Goal: Task Accomplishment & Management: Complete application form

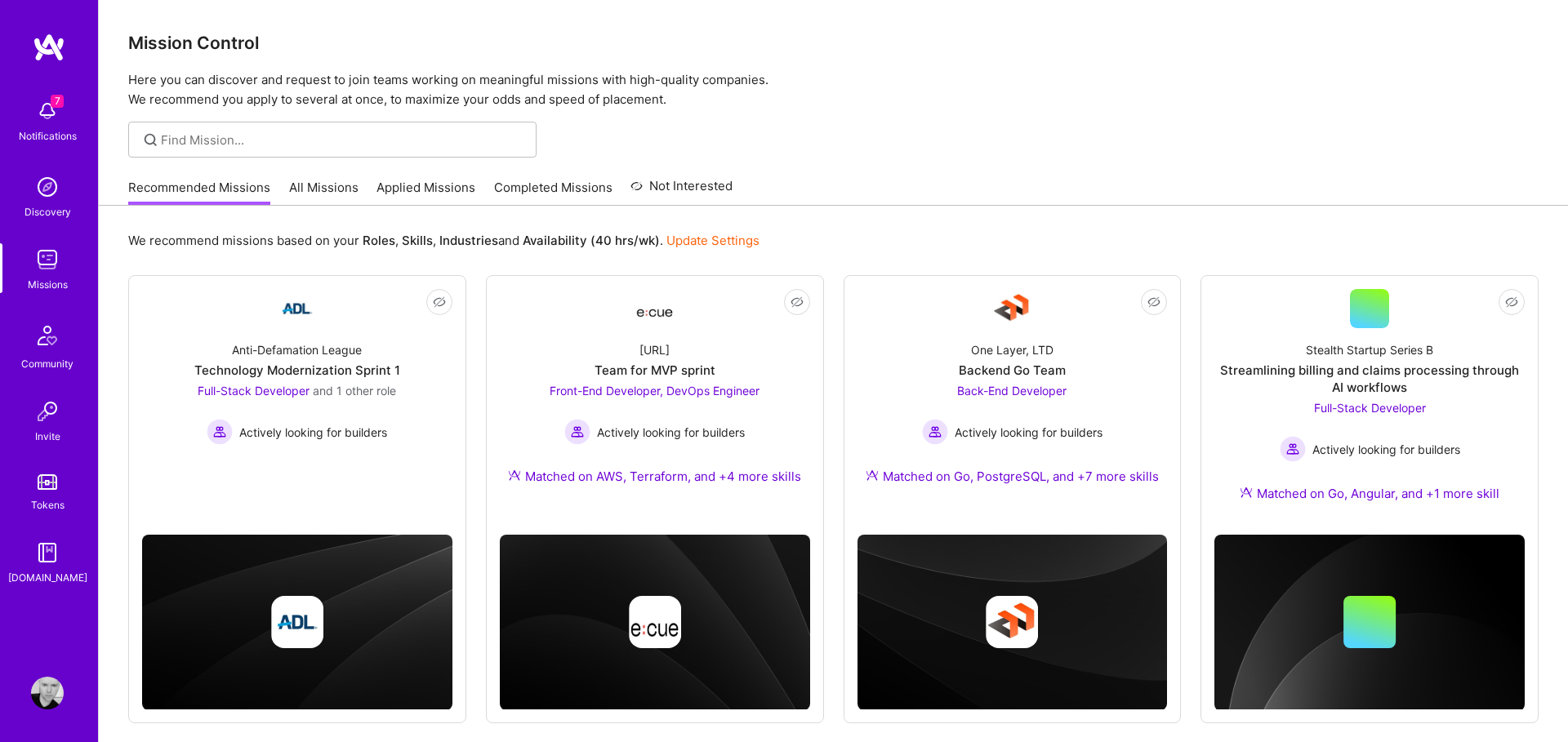
click at [52, 102] on span "7" at bounding box center [57, 100] width 13 height 13
click at [908, 118] on div "7 7 Notifications Discovery Missions Community Invite Tokens [DOMAIN_NAME] Prof…" at bounding box center [784, 396] width 1568 height 792
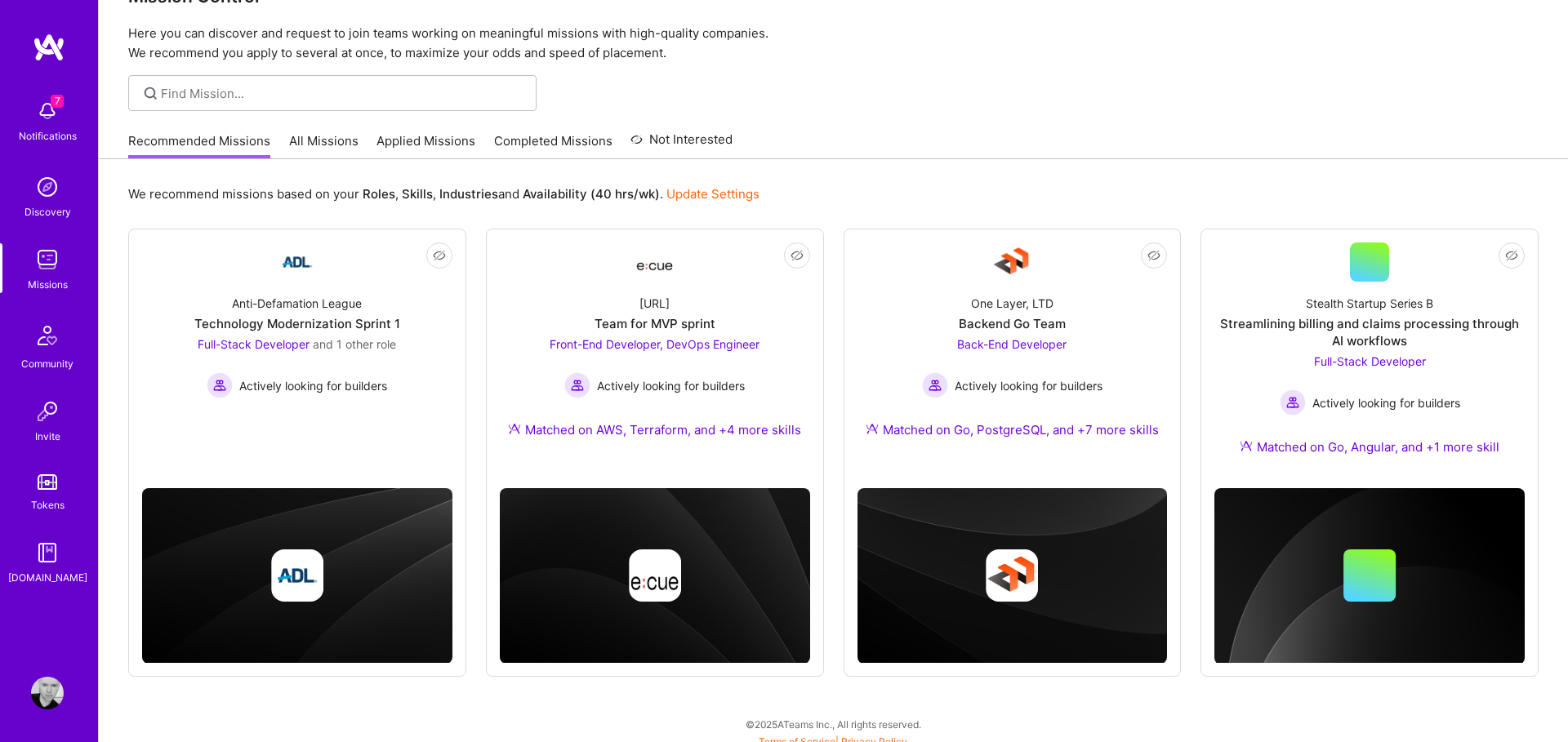
scroll to position [58, 0]
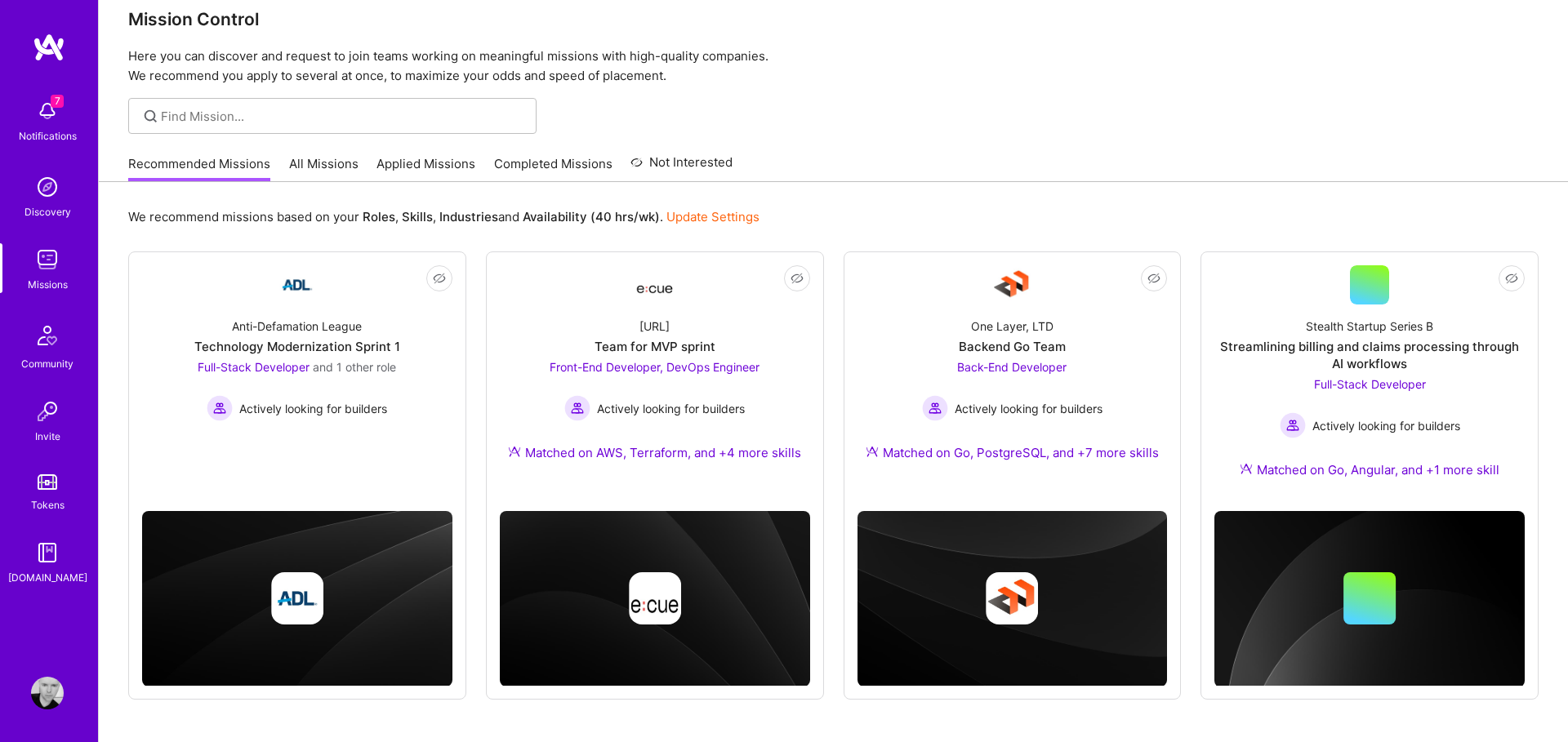
click at [51, 104] on span "7" at bounding box center [57, 100] width 13 height 13
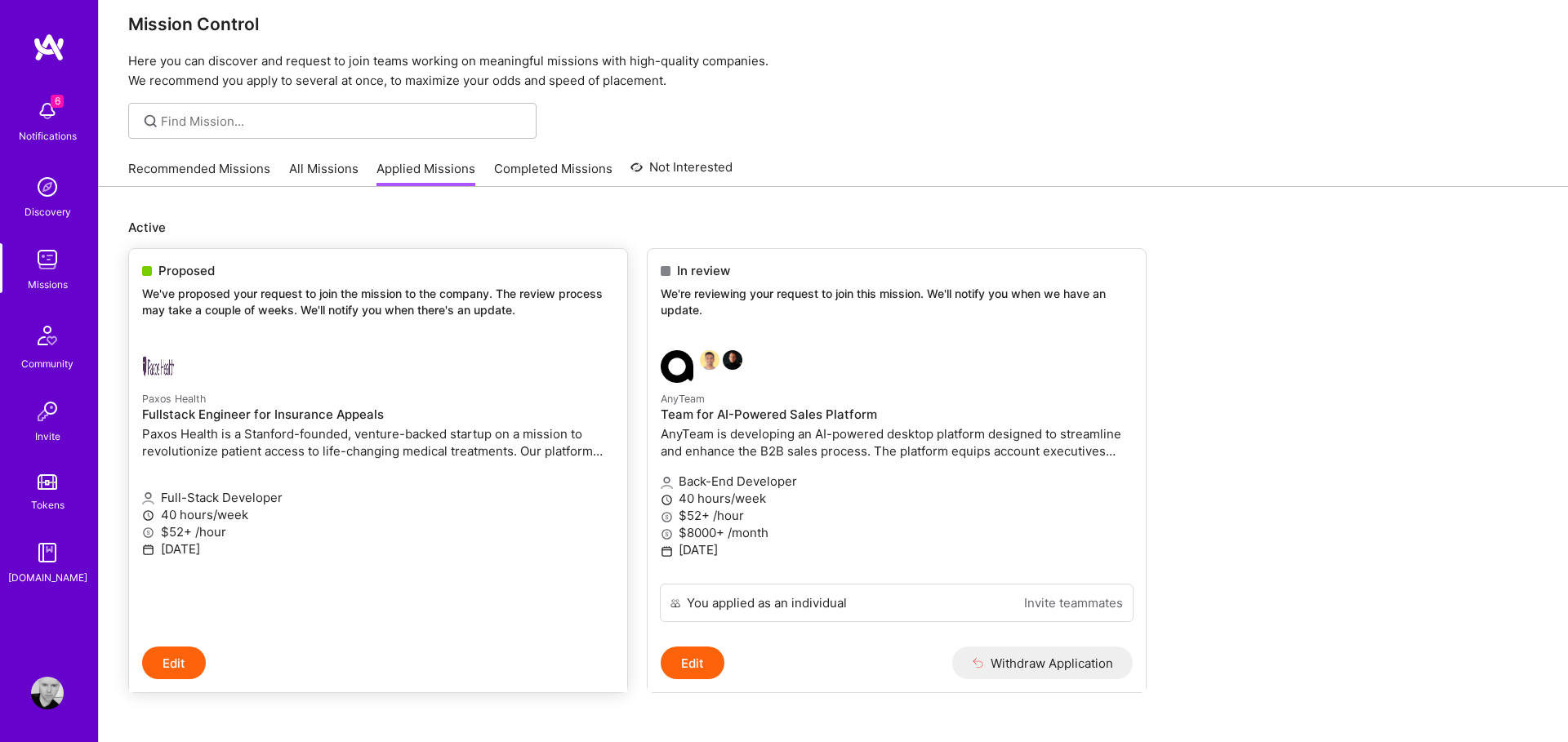
scroll to position [34, 0]
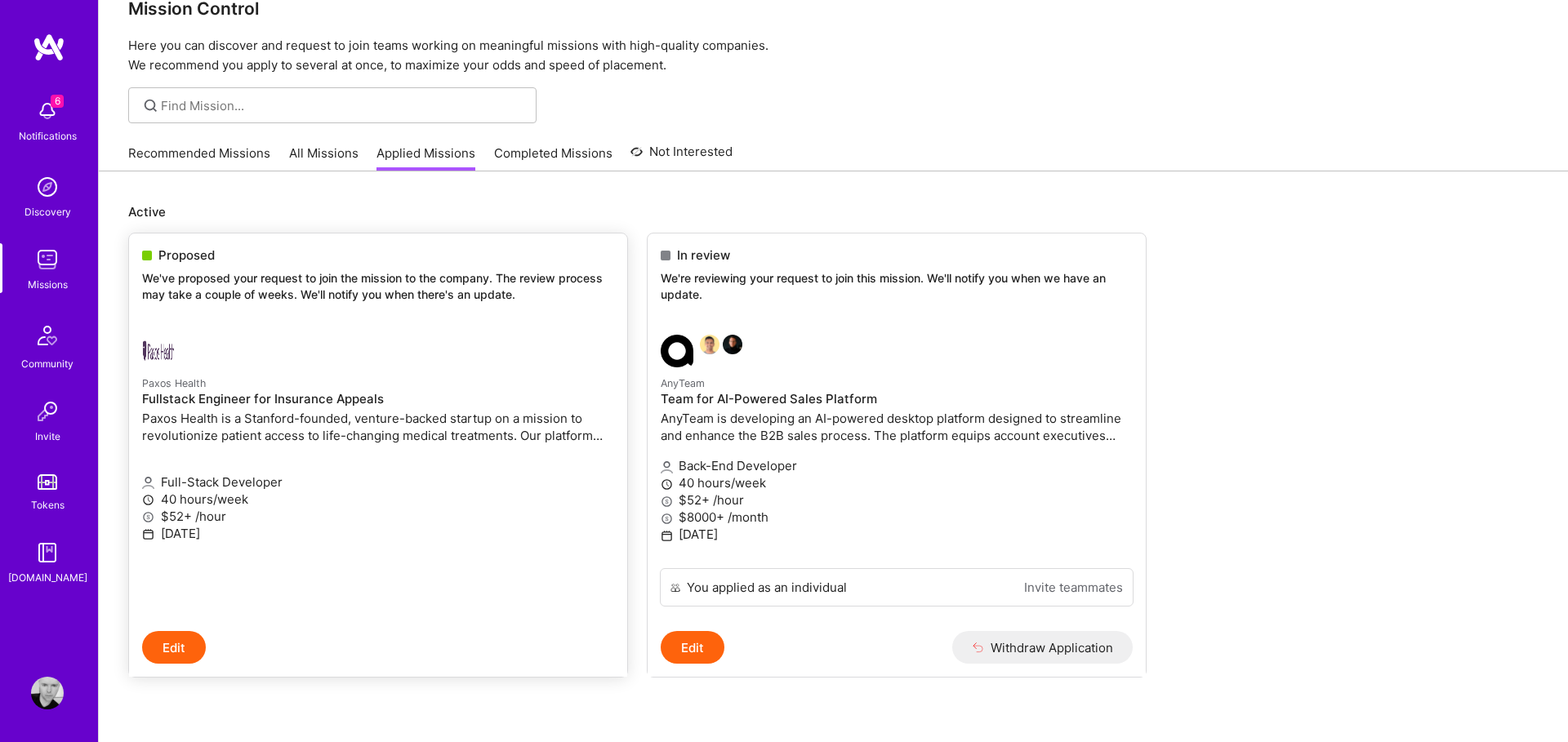
click at [445, 430] on p "Paxos Health is a Stanford-founded, venture-backed startup on a mission to revo…" at bounding box center [378, 427] width 472 height 34
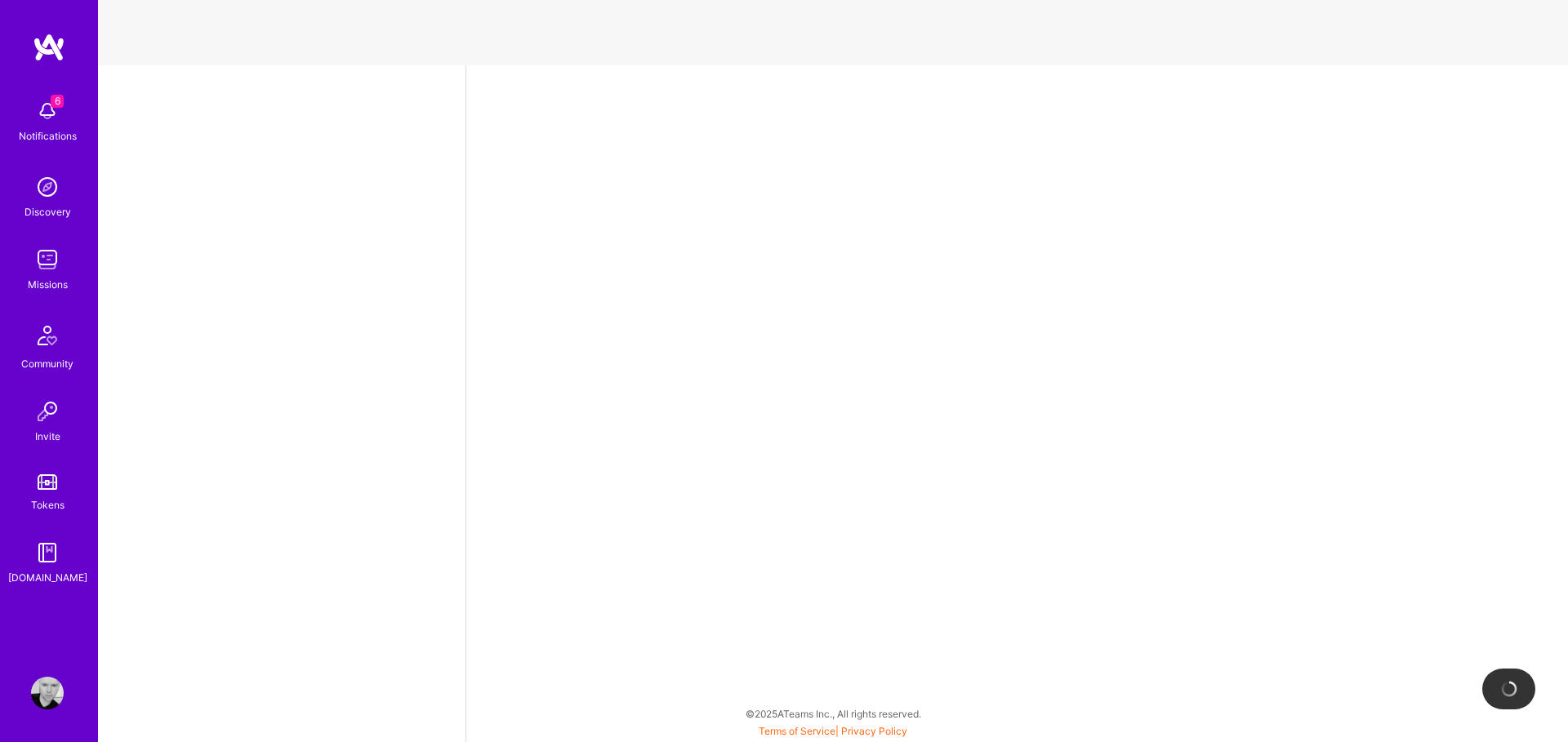
select select "MX"
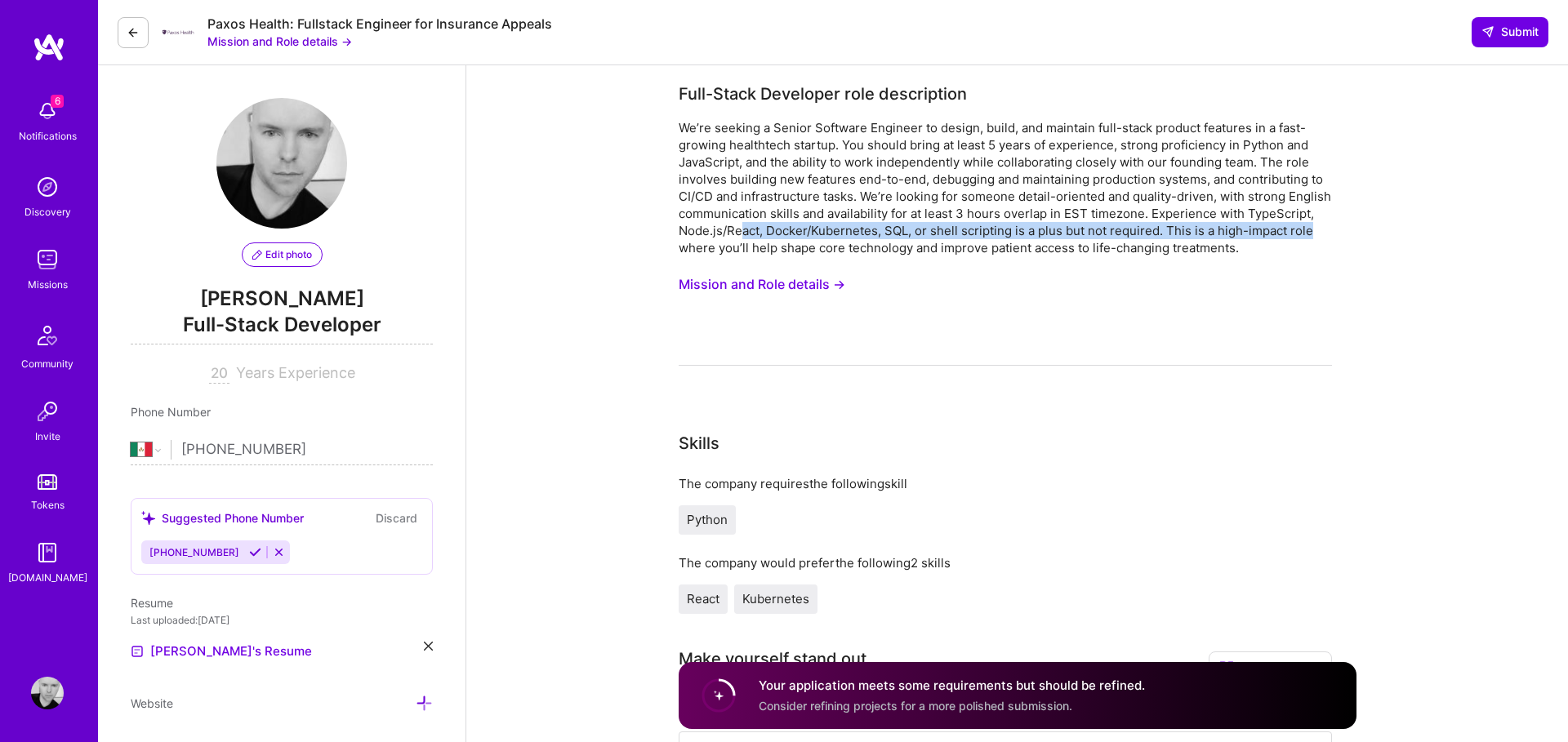
drag, startPoint x: 738, startPoint y: 228, endPoint x: 1346, endPoint y: 231, distance: 608.0
